Goal: Navigation & Orientation: Find specific page/section

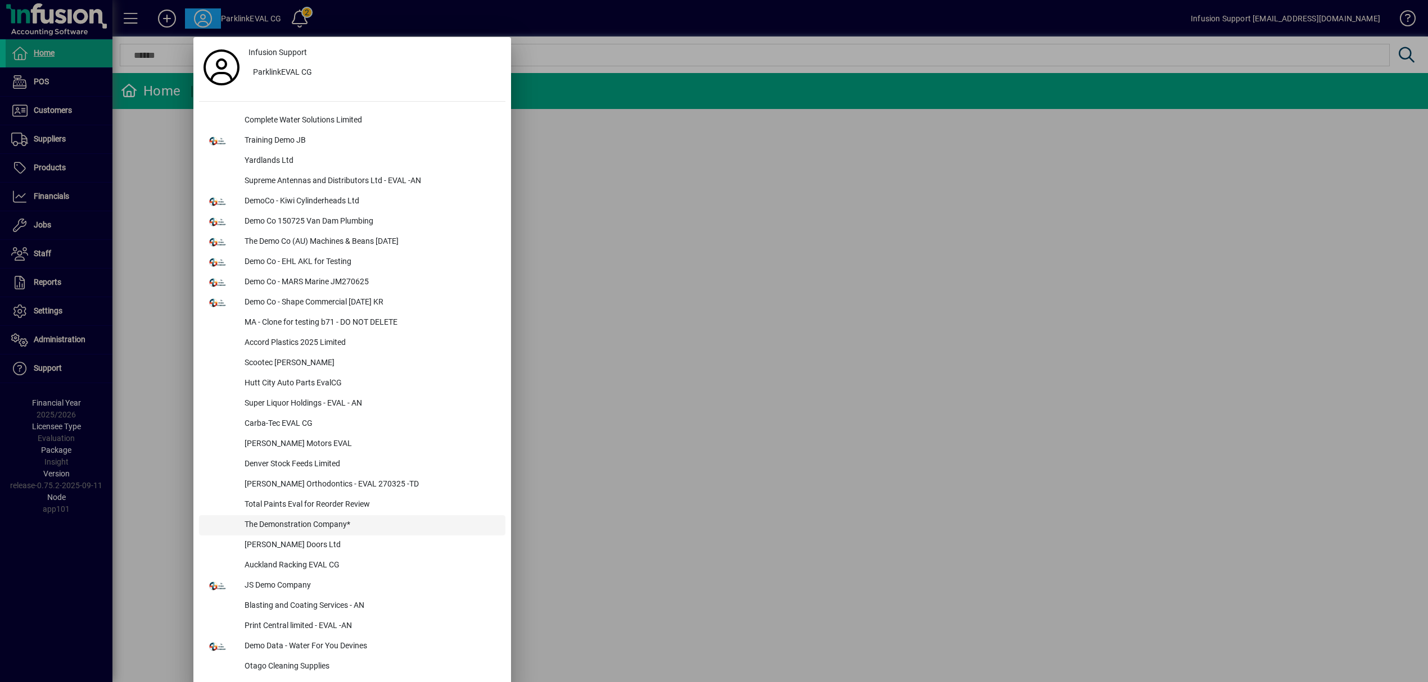
click at [301, 519] on div "The Demonstration Company*" at bounding box center [371, 525] width 270 height 20
